Goal: Obtain resource: Download file/media

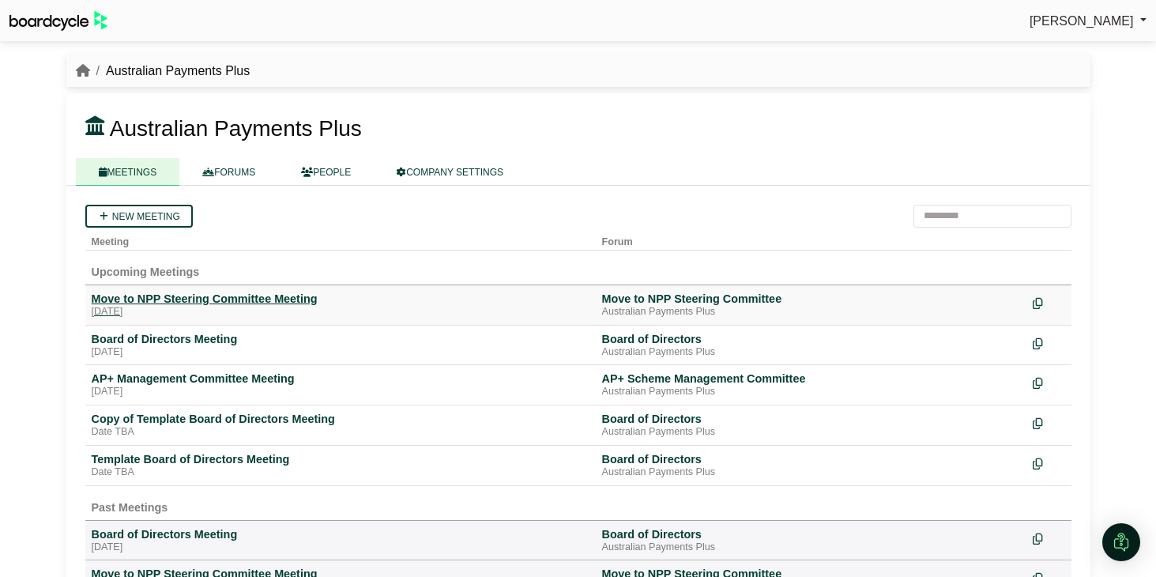
click at [246, 299] on div "Move to NPP Steering Committee Meeting" at bounding box center [341, 298] width 498 height 14
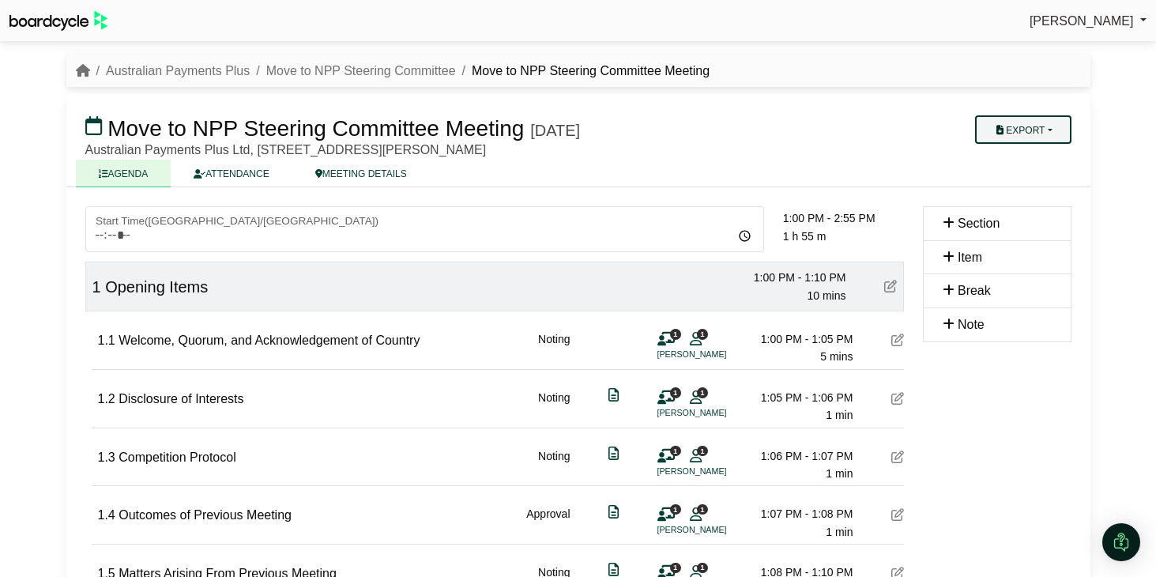
click at [1043, 123] on button "Export" at bounding box center [1023, 129] width 96 height 28
click at [1038, 224] on link "Diligent Bookbuilder" at bounding box center [1037, 228] width 137 height 24
